Goal: Find specific page/section: Find specific page/section

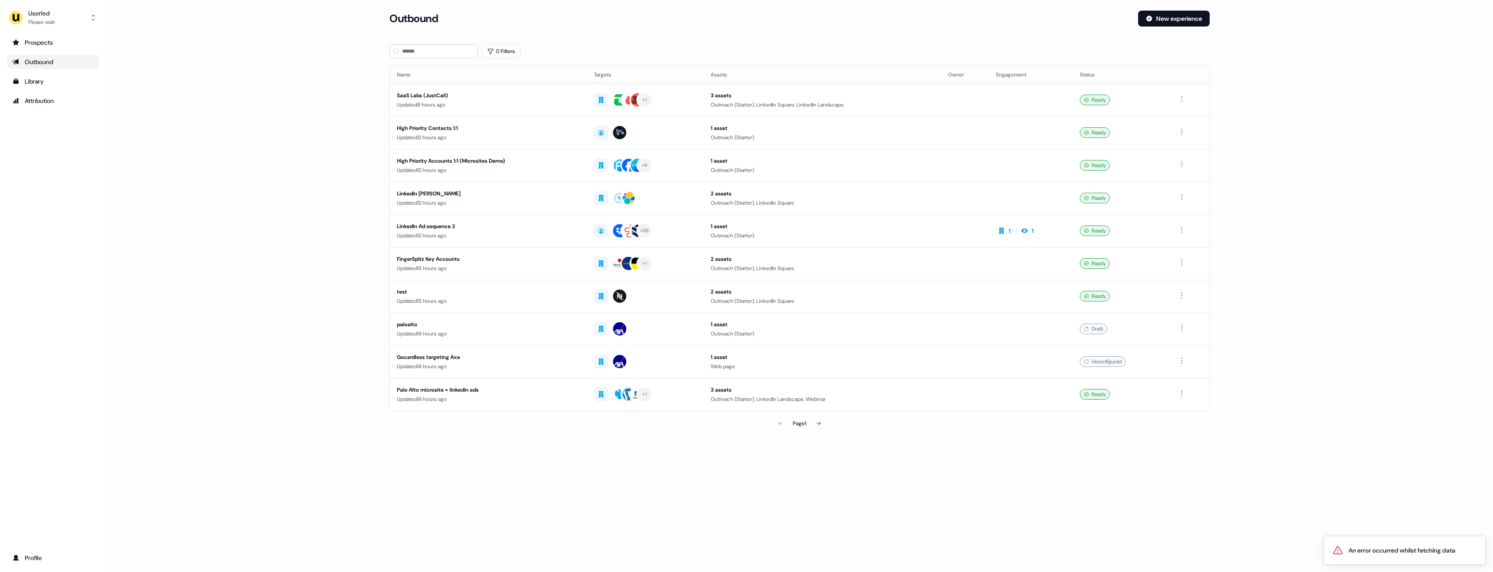
drag, startPoint x: 427, startPoint y: 103, endPoint x: 354, endPoint y: 142, distance: 83.4
click at [426, 104] on div "Updated 8 hours ago" at bounding box center [488, 104] width 183 height 9
